Goal: Find specific page/section: Find specific page/section

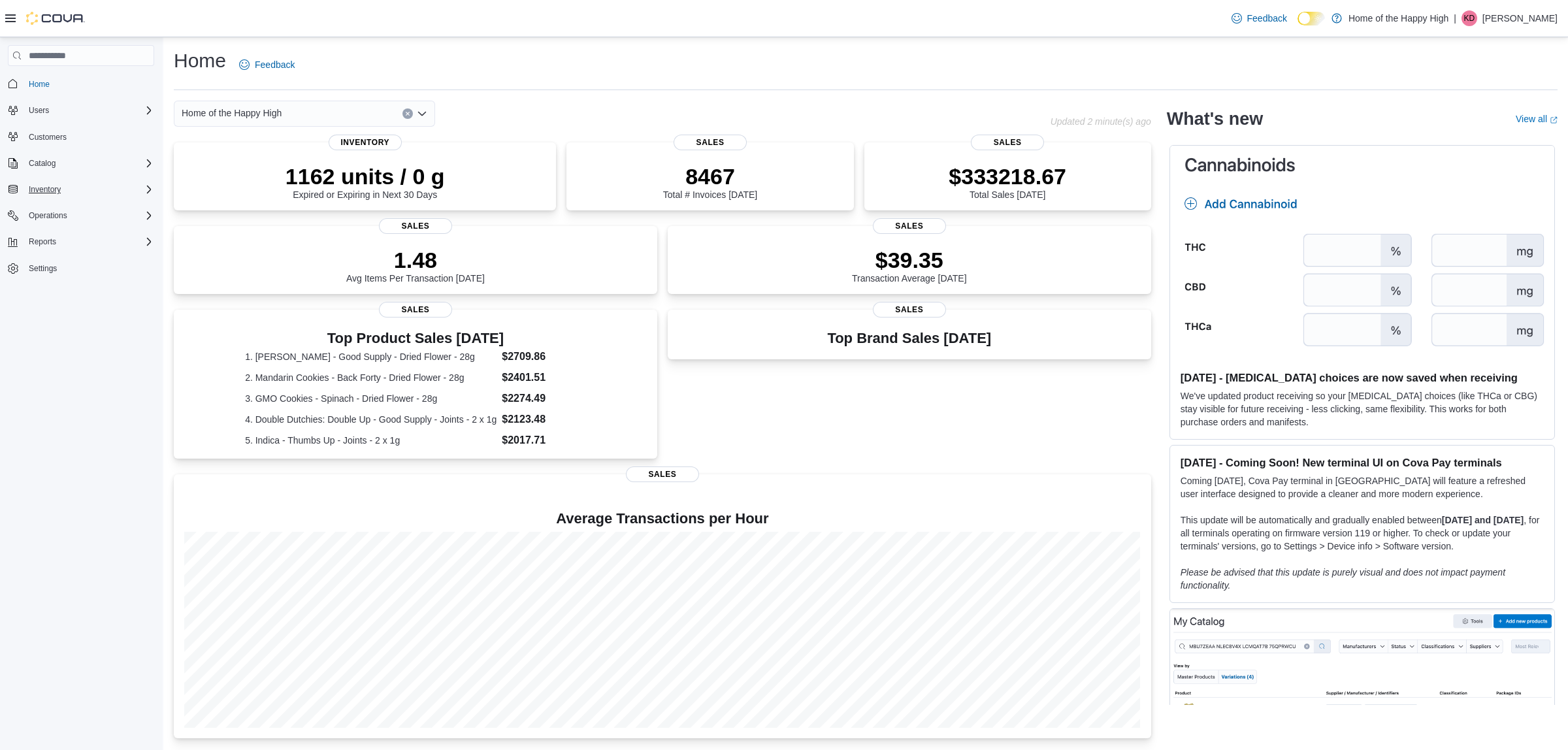
click at [83, 188] on div "Inventory" at bounding box center [88, 189] width 131 height 16
